Goal: Information Seeking & Learning: Learn about a topic

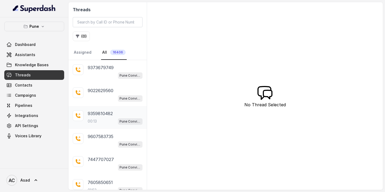
click at [102, 114] on p "9359810482" at bounding box center [100, 113] width 25 height 6
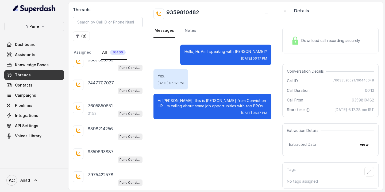
scroll to position [92, 0]
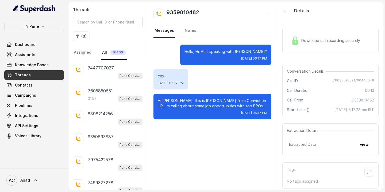
click at [100, 88] on p "7605850651" at bounding box center [100, 91] width 25 height 6
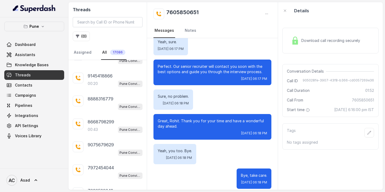
scroll to position [1169, 0]
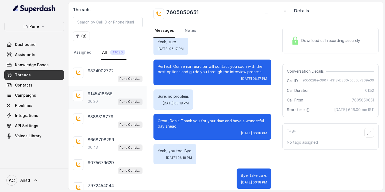
click at [102, 98] on div "00:20 Pune Conviction HR Outbound Assistant" at bounding box center [115, 101] width 55 height 7
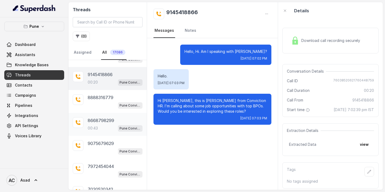
scroll to position [1188, 0]
click at [98, 125] on p "00:43" at bounding box center [93, 127] width 10 height 5
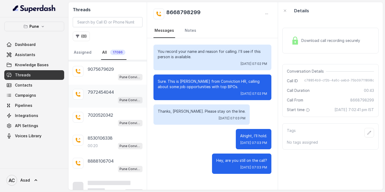
scroll to position [1262, 0]
click at [97, 135] on p "8530106338" at bounding box center [100, 138] width 25 height 6
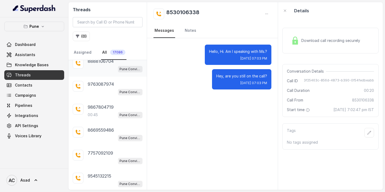
scroll to position [1363, 0]
click at [94, 111] on div "00:45 Pune Conviction HR Outbound Assistant" at bounding box center [115, 114] width 55 height 7
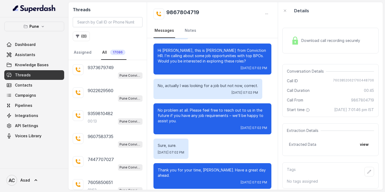
scroll to position [11, 0]
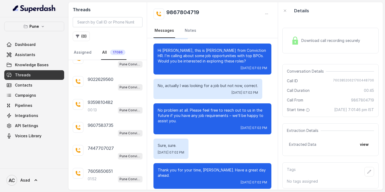
click at [99, 107] on div "00:13 Pune Conviction HR Outbound Assistant" at bounding box center [115, 110] width 55 height 7
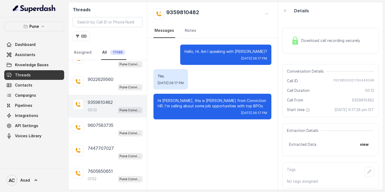
scroll to position [28, 0]
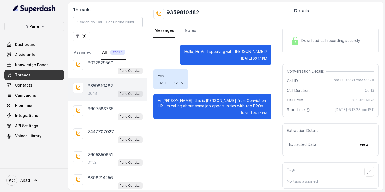
click at [99, 107] on p "9607583735" at bounding box center [101, 109] width 26 height 6
